Goal: Transaction & Acquisition: Subscribe to service/newsletter

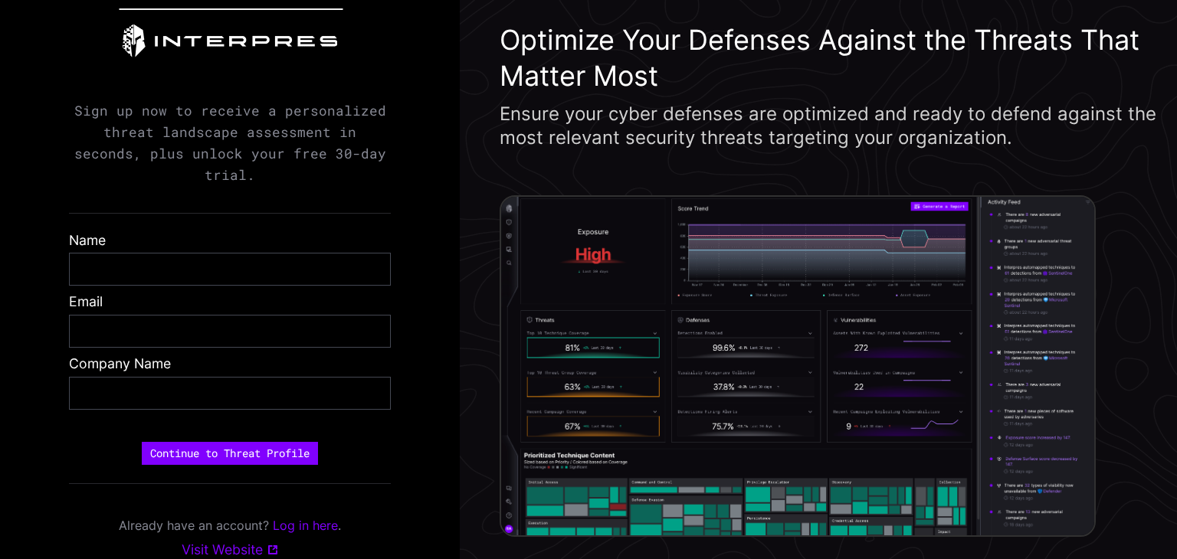
scroll to position [43, 0]
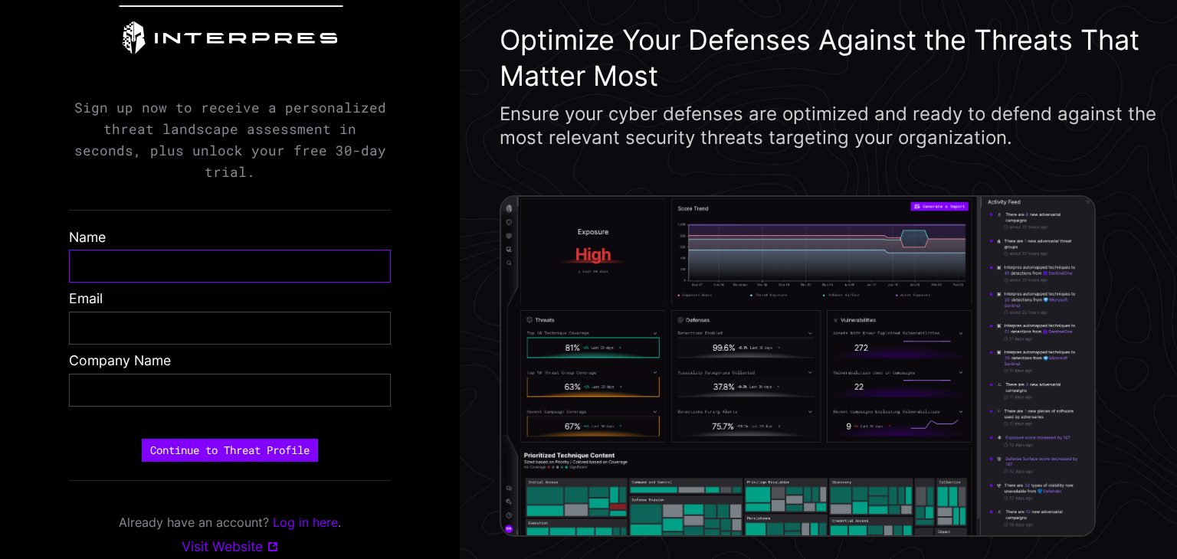
click at [110, 263] on input "text" at bounding box center [229, 266] width 297 height 18
click at [254, 116] on p "Sign up now to receive a personalized threat landscape assessment in seconds, p…" at bounding box center [230, 140] width 322 height 87
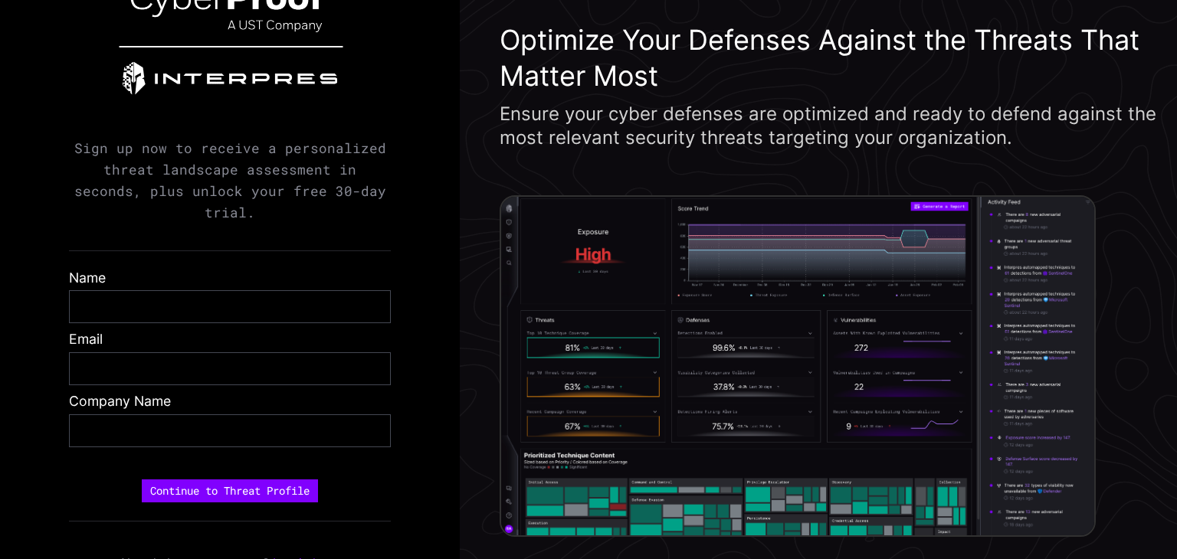
scroll to position [0, 0]
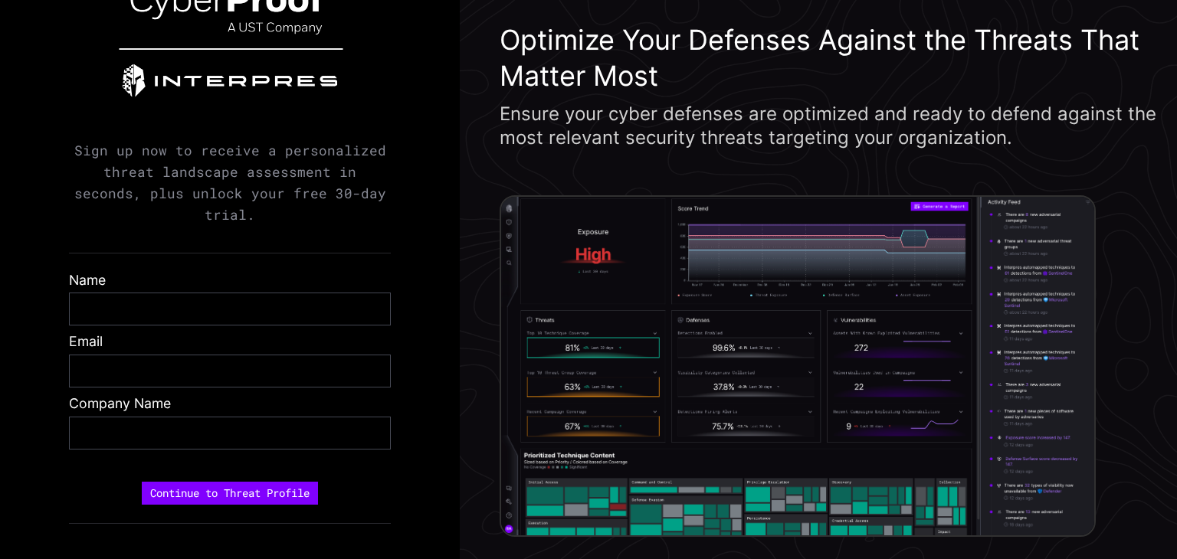
click at [215, 165] on p "Sign up now to receive a personalized threat landscape assessment in seconds, p…" at bounding box center [230, 183] width 322 height 87
drag, startPoint x: 79, startPoint y: 162, endPoint x: 232, endPoint y: 159, distance: 153.3
click at [232, 159] on p "Sign up now to receive a personalized threat landscape assessment in seconds, p…" at bounding box center [230, 183] width 322 height 87
click at [231, 182] on p "Sign up now to receive a personalized threat landscape assessment in seconds, p…" at bounding box center [230, 183] width 322 height 87
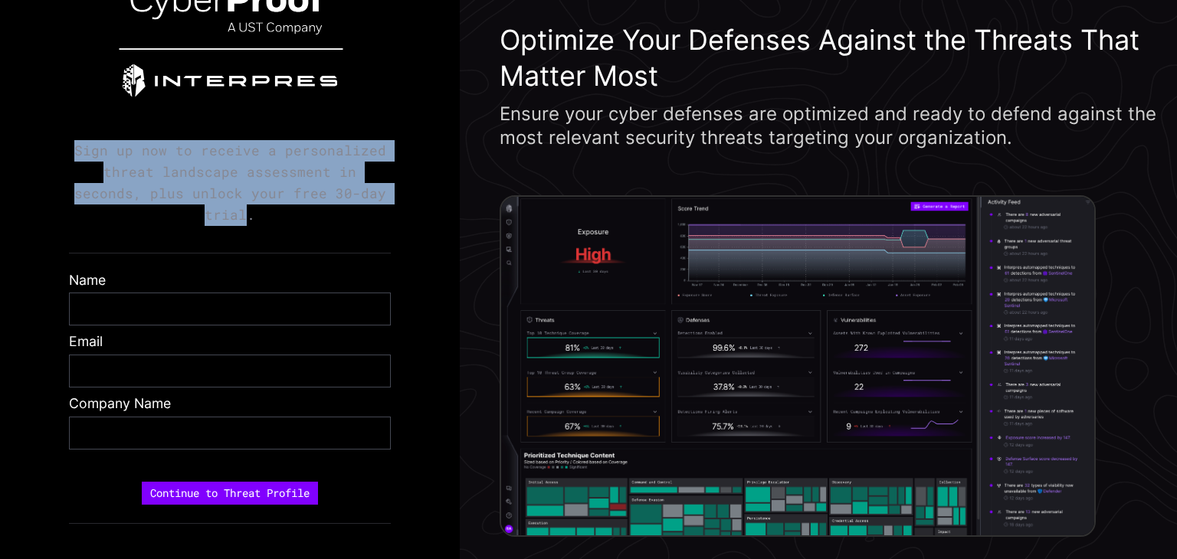
drag, startPoint x: 75, startPoint y: 160, endPoint x: 358, endPoint y: 206, distance: 286.4
click at [358, 206] on p "Sign up now to receive a personalized threat landscape assessment in seconds, p…" at bounding box center [230, 183] width 322 height 87
click at [336, 207] on p "Sign up now to receive a personalized threat landscape assessment in seconds, p…" at bounding box center [230, 183] width 322 height 87
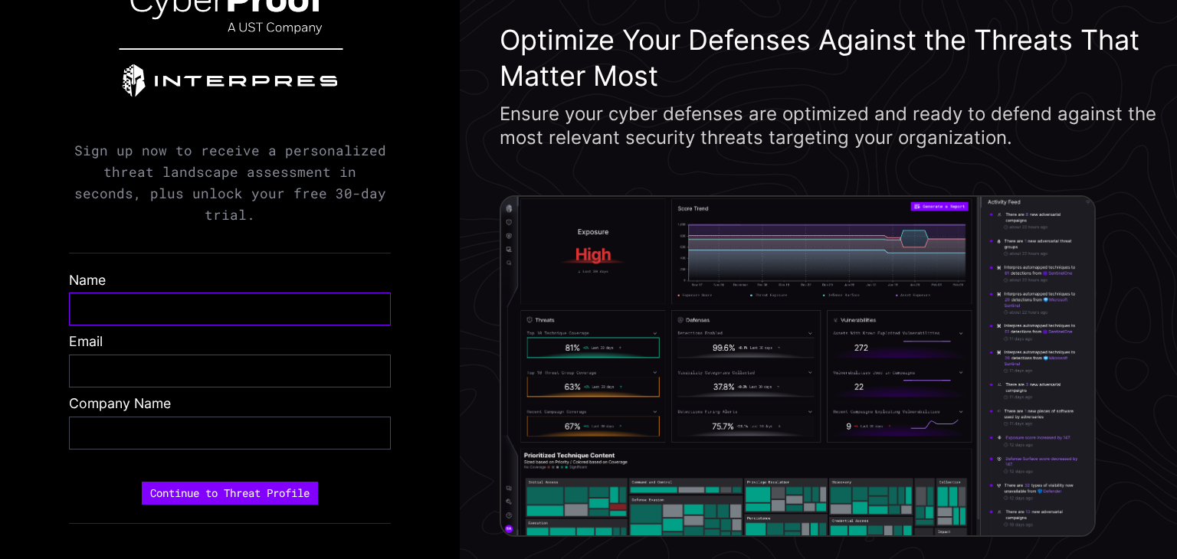
click at [159, 300] on input "text" at bounding box center [229, 309] width 297 height 18
type input "*********"
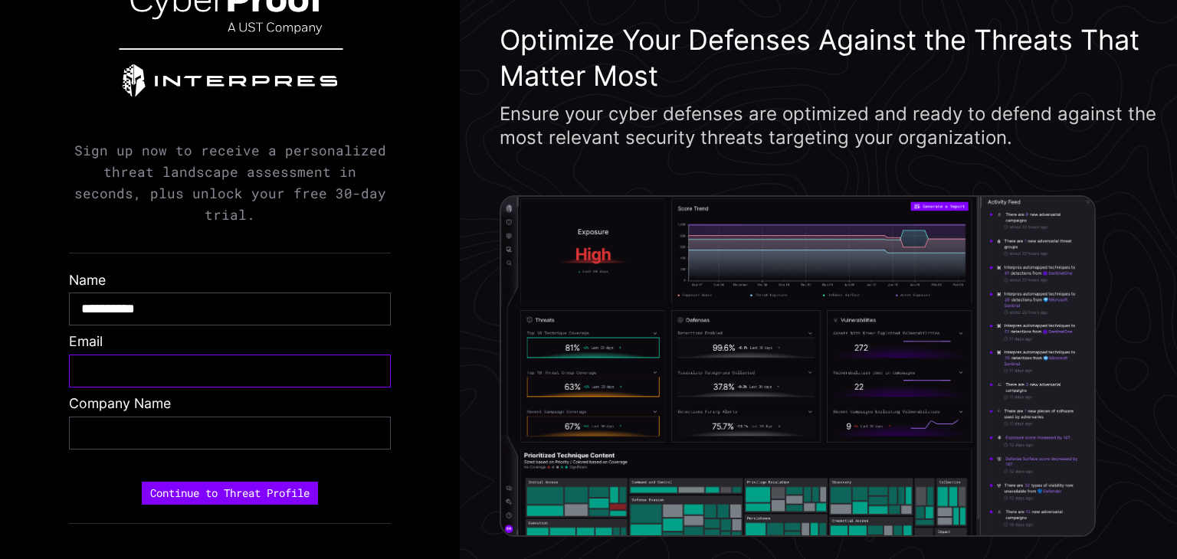
click at [151, 366] on input "email" at bounding box center [229, 371] width 297 height 18
type input "**********"
click at [168, 427] on input "text" at bounding box center [229, 433] width 297 height 18
type input "**********"
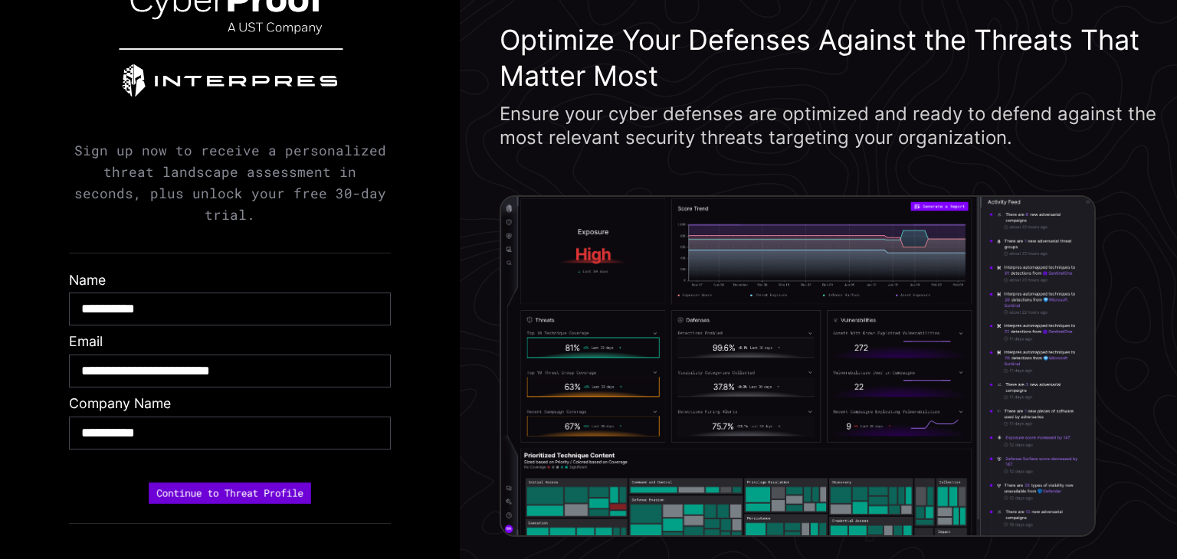
click at [234, 486] on button "Continue to Threat Profile" at bounding box center [230, 493] width 162 height 21
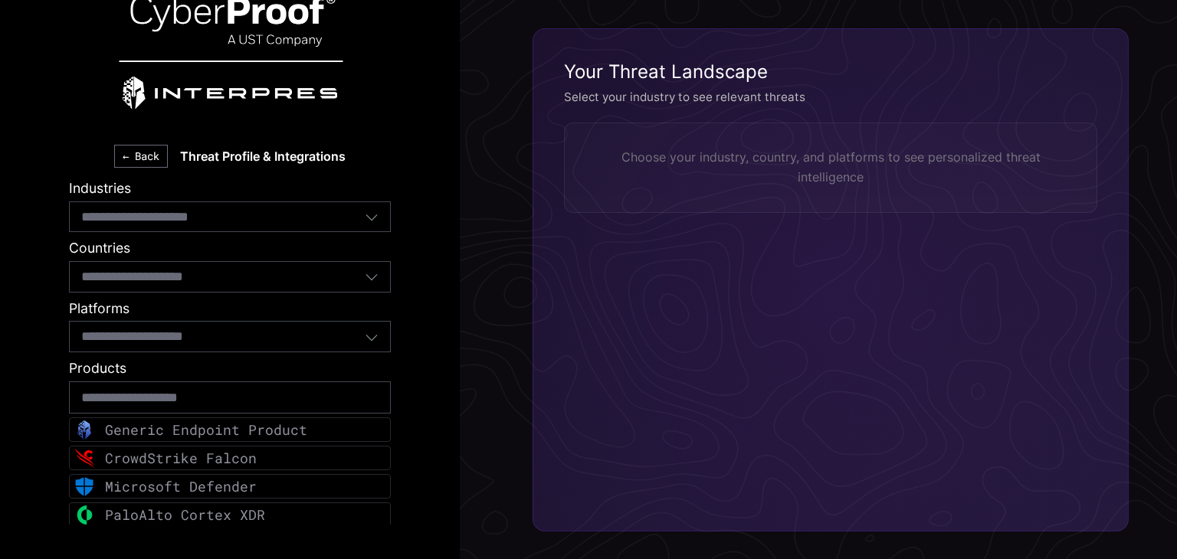
click at [251, 224] on div "Select industries..." at bounding box center [222, 217] width 283 height 20
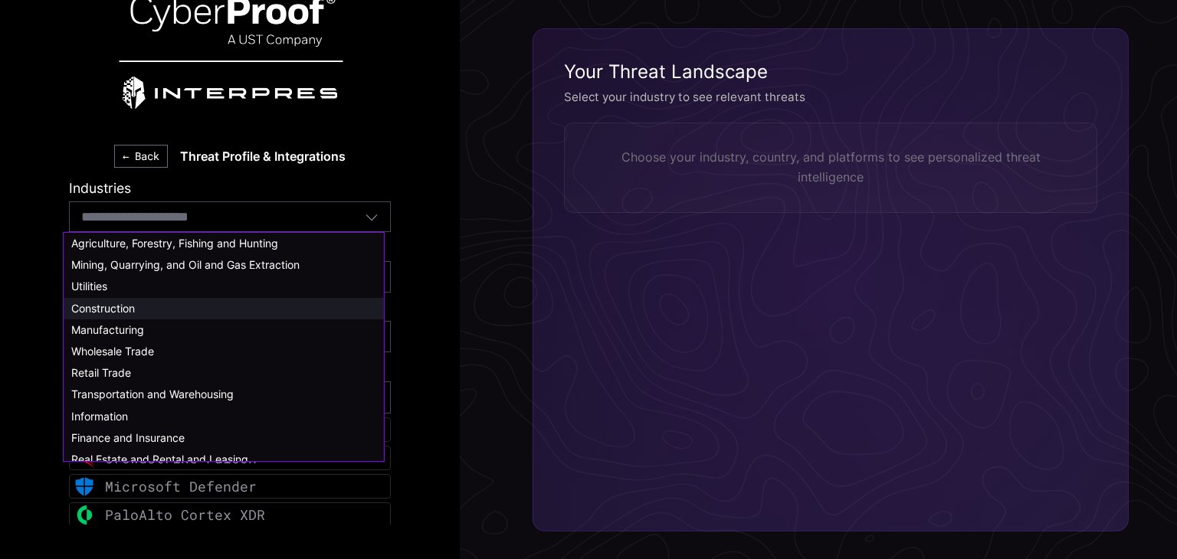
click at [125, 313] on span "Construction" at bounding box center [103, 308] width 64 height 13
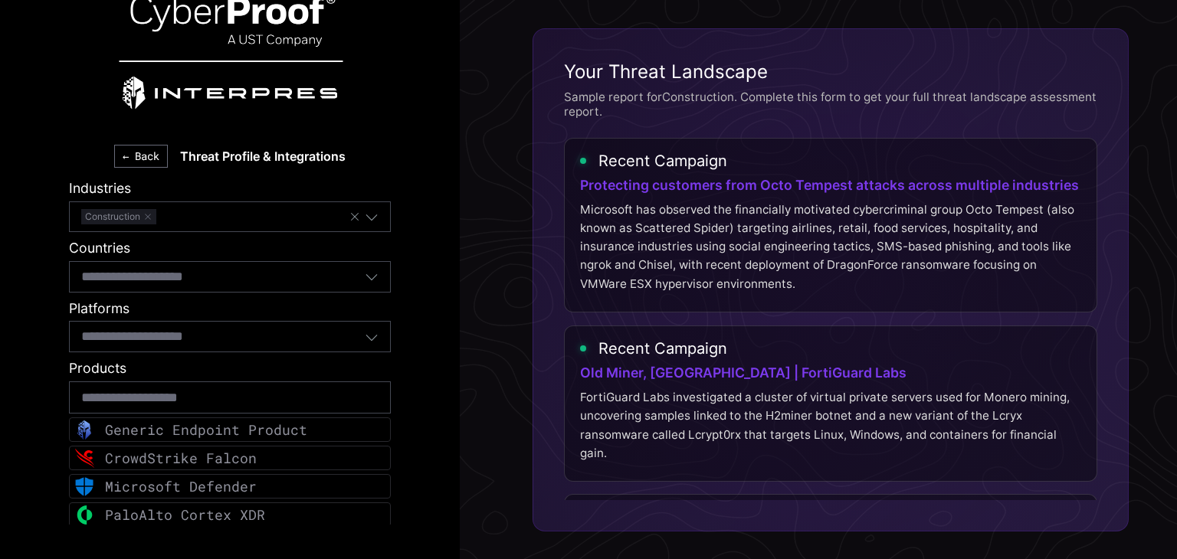
click at [221, 277] on input at bounding box center [159, 277] width 156 height 20
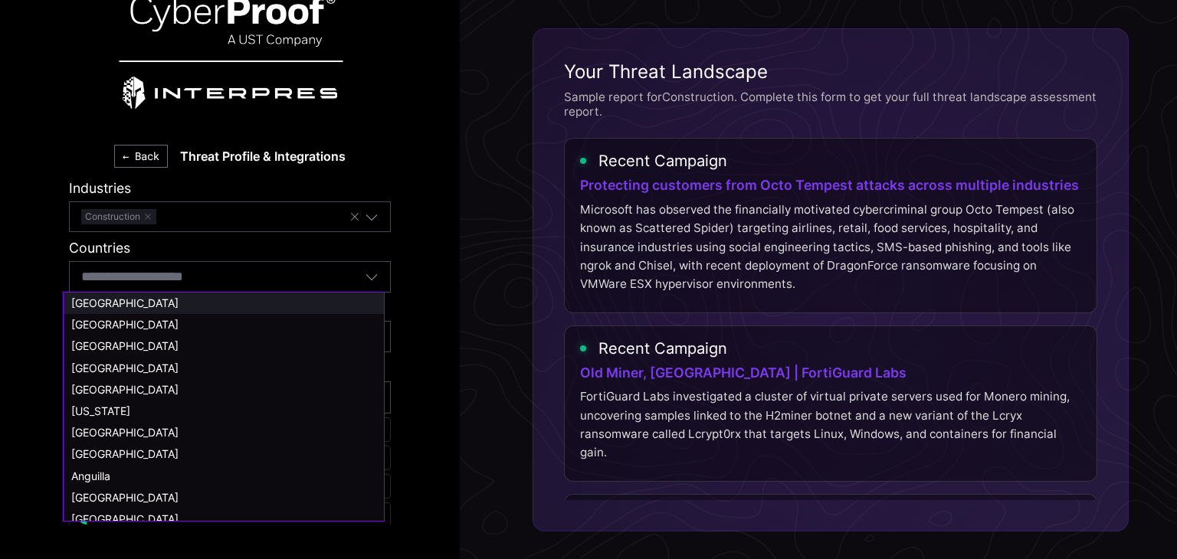
click at [188, 310] on div "[GEOGRAPHIC_DATA]" at bounding box center [223, 304] width 305 height 14
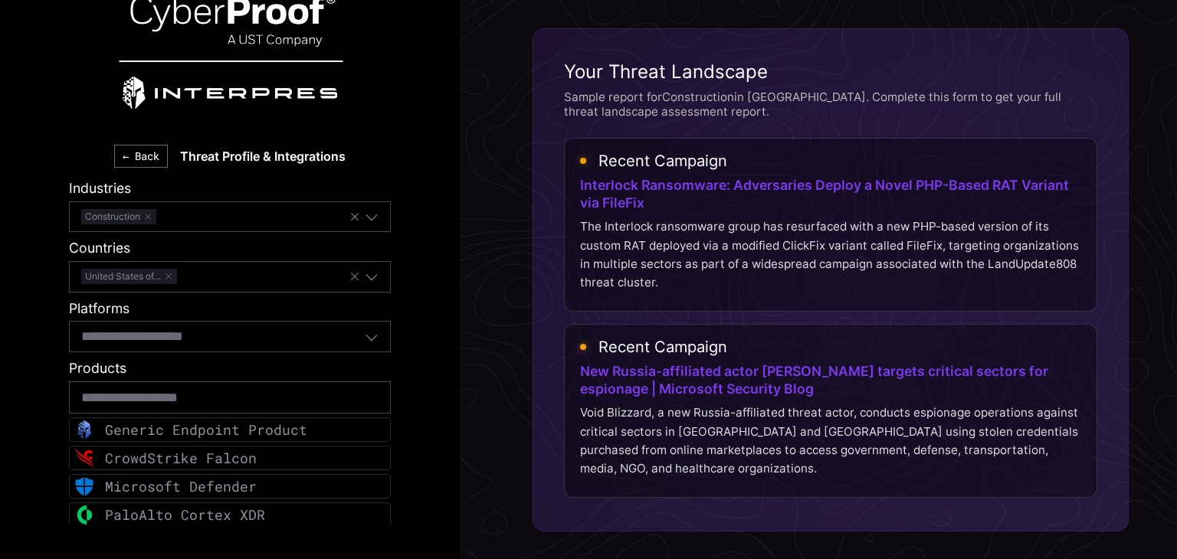
click at [185, 338] on input at bounding box center [159, 336] width 156 height 20
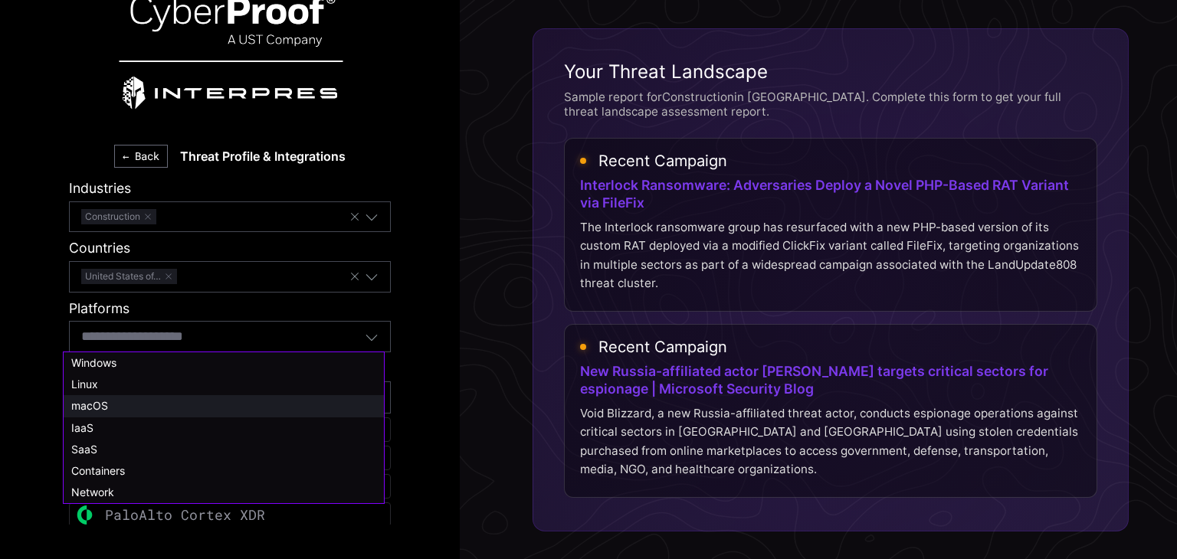
click at [111, 408] on div "macOS" at bounding box center [223, 406] width 305 height 14
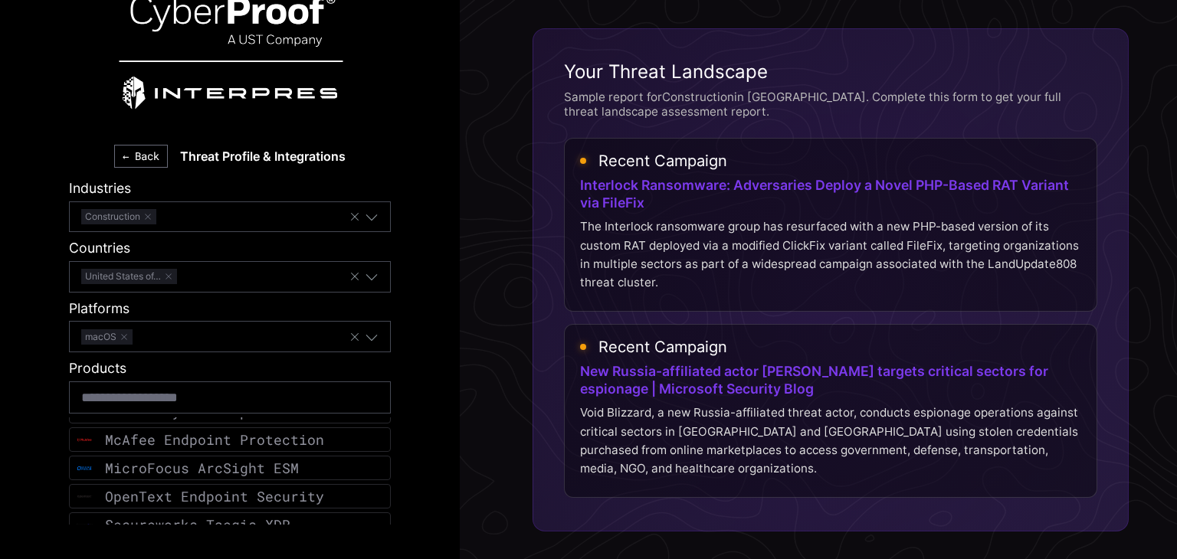
scroll to position [702, 0]
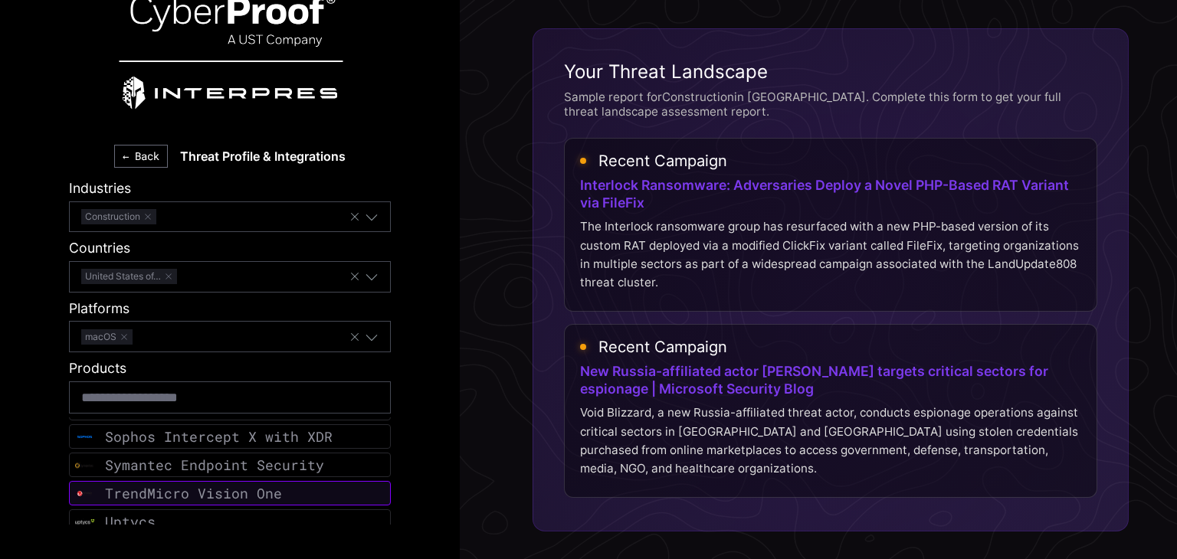
click at [183, 485] on div "TrendMicro Vision One" at bounding box center [193, 494] width 177 height 18
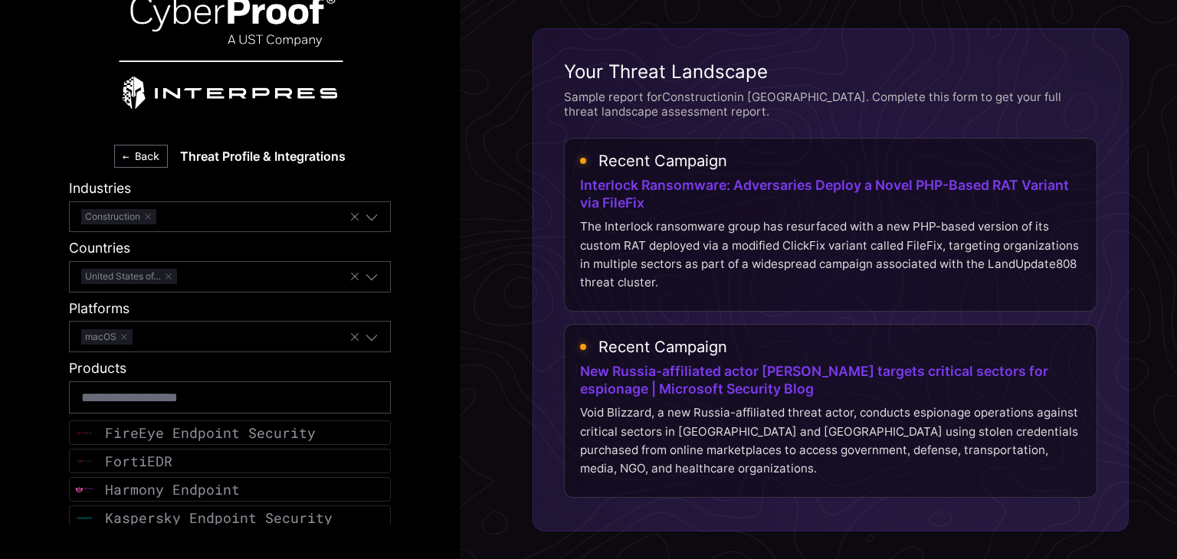
scroll to position [319, 0]
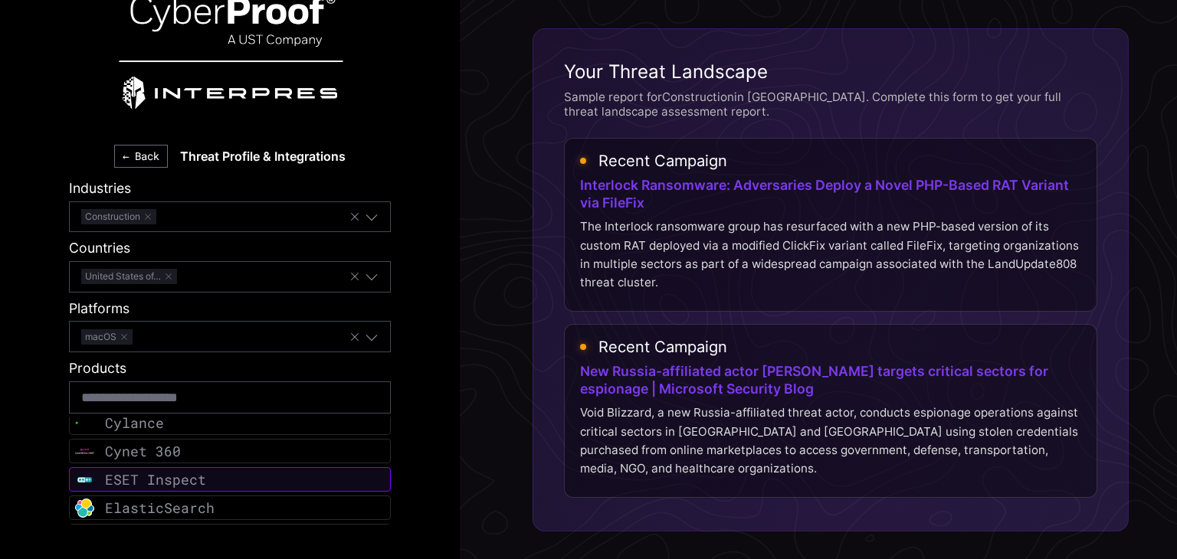
click at [169, 476] on div "ESET Inspect" at bounding box center [155, 480] width 101 height 18
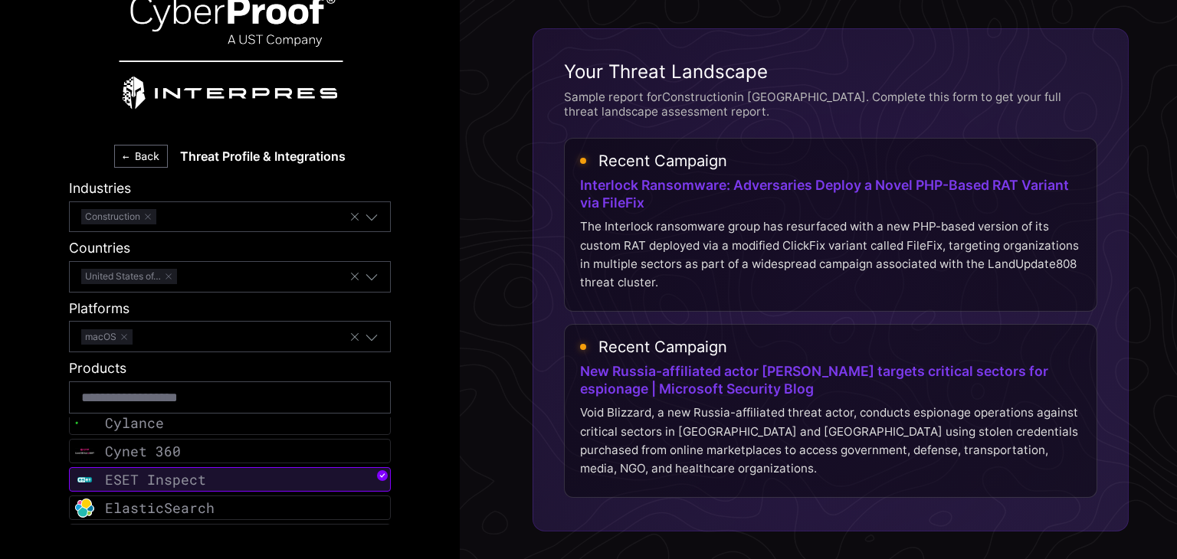
click at [404, 367] on div "← Back Threat Profile & Integrations Industries Construction Countries [GEOGRAP…" at bounding box center [230, 279] width 460 height 559
click at [408, 375] on div "← Back Threat Profile & Integrations Industries Construction Countries [GEOGRAP…" at bounding box center [230, 279] width 460 height 559
click at [418, 329] on div "← Back Threat Profile & Integrations Industries Construction Countries [GEOGRAP…" at bounding box center [230, 279] width 460 height 559
click at [426, 359] on div "← Back Threat Profile & Integrations Industries Construction Countries [GEOGRAP…" at bounding box center [230, 279] width 460 height 559
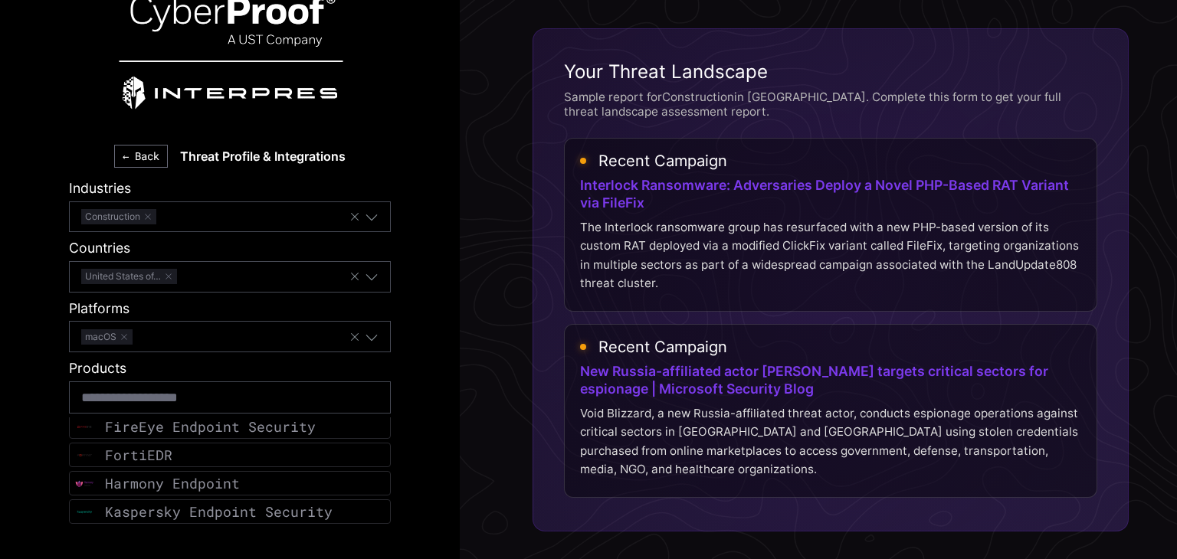
scroll to position [395, 0]
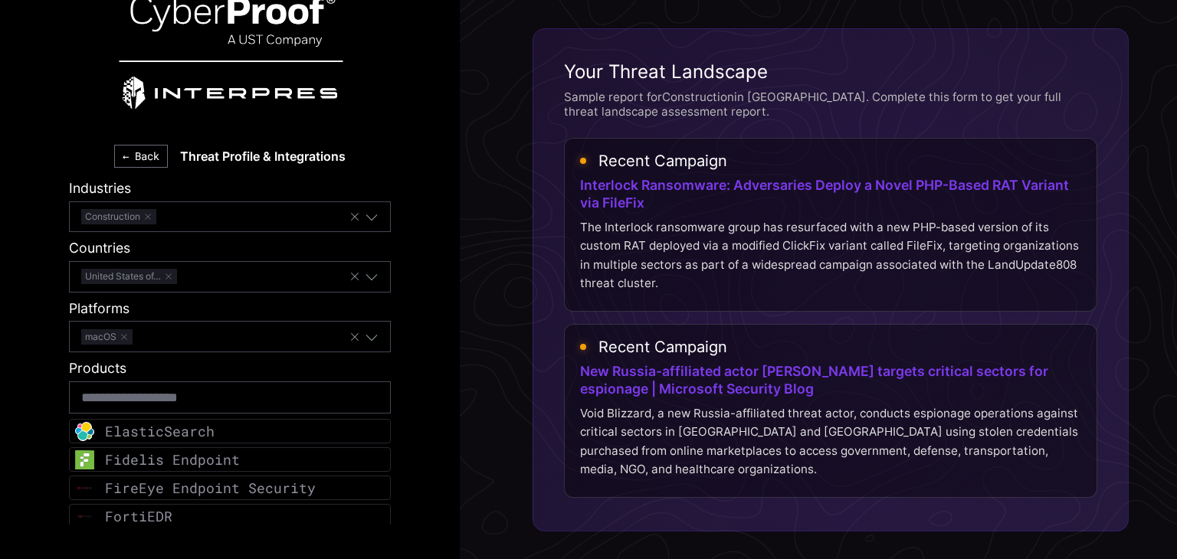
click at [411, 341] on div "← Back Threat Profile & Integrations Industries Construction Countries [GEOGRAP…" at bounding box center [230, 279] width 460 height 559
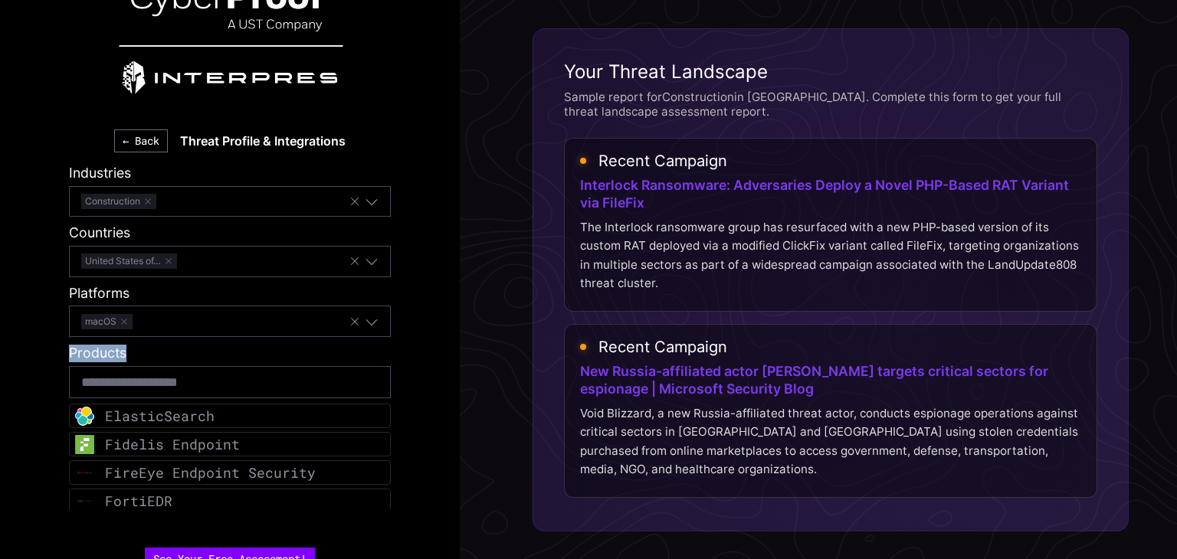
scroll to position [41, 0]
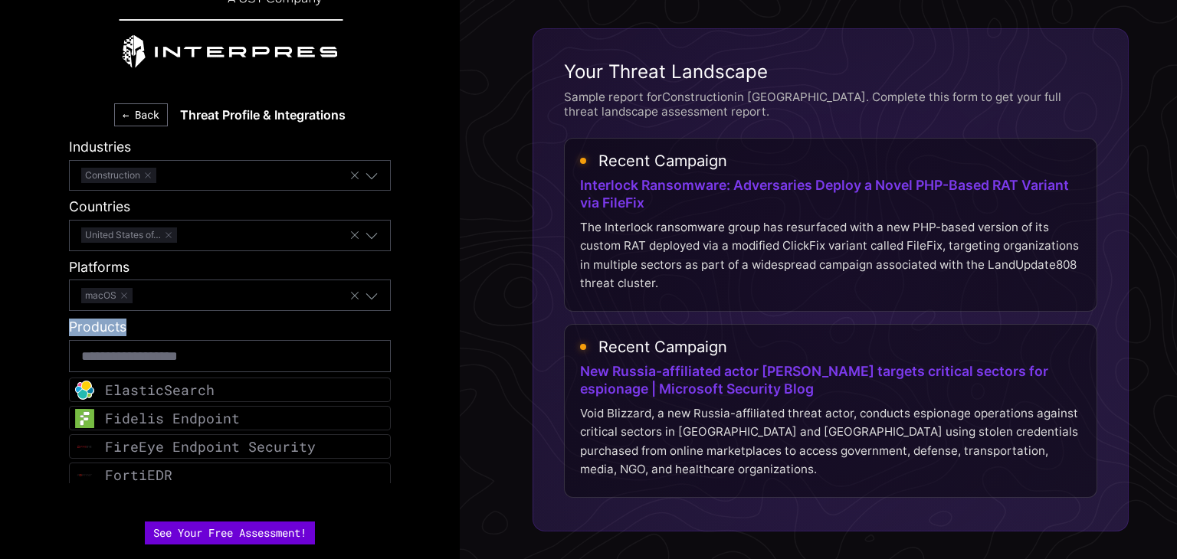
click at [232, 533] on button "See Your Free Assessment!" at bounding box center [230, 533] width 170 height 23
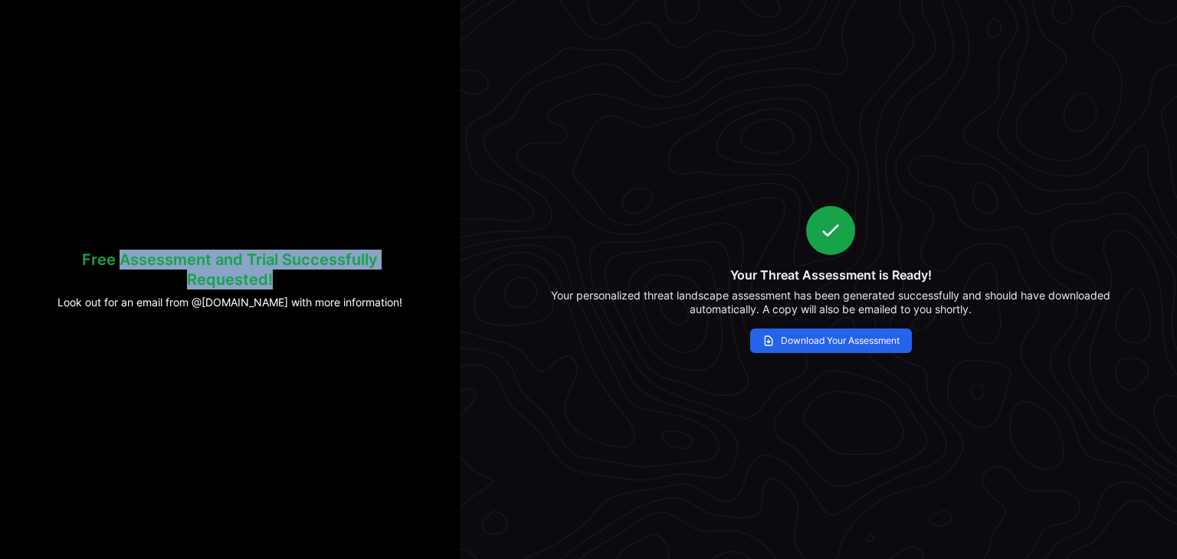
drag, startPoint x: 120, startPoint y: 258, endPoint x: 299, endPoint y: 284, distance: 180.4
click at [299, 284] on h3 "Free Assessment and Trial Successfully Requested!" at bounding box center [229, 270] width 349 height 40
